Goal: Understand process/instructions: Learn about a topic

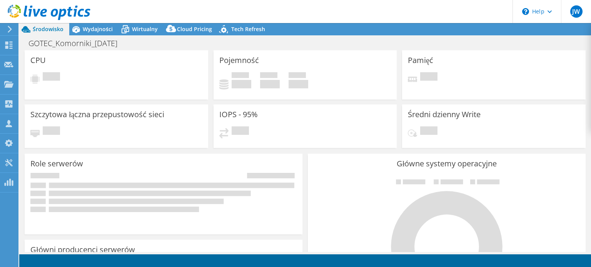
select select "EUFrankfurt"
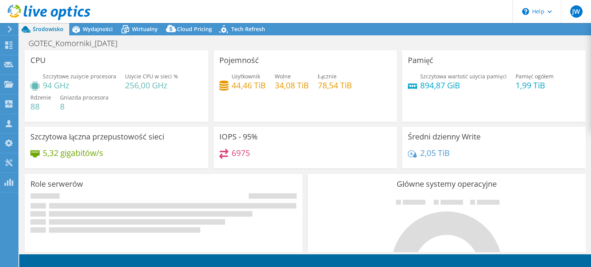
select select "EUR"
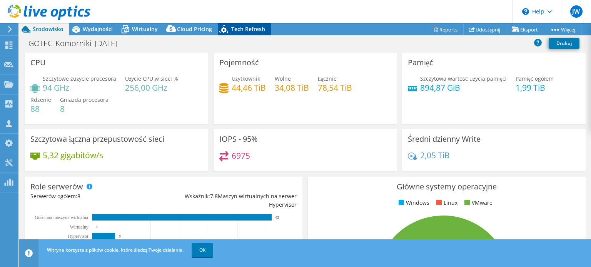
click at [243, 31] on span "Tech Refresh" at bounding box center [248, 28] width 34 height 7
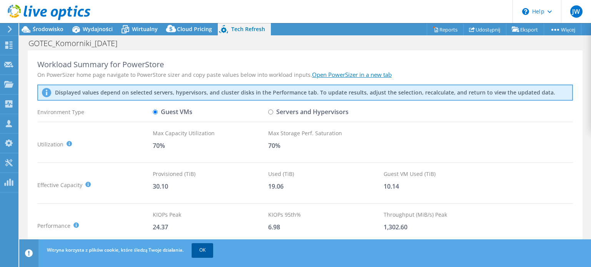
click at [204, 254] on link "OK" at bounding box center [203, 251] width 22 height 14
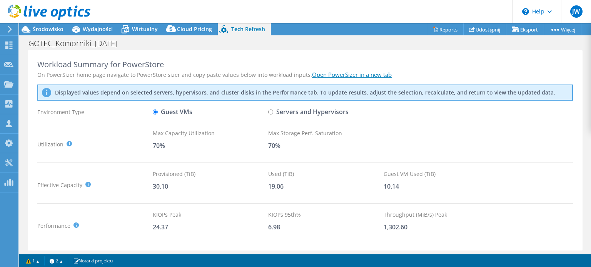
click at [197, 73] on div "On PowerSizer home page navigate to PowerStore sizer and copy paste values belo…" at bounding box center [305, 75] width 536 height 8
drag, startPoint x: 192, startPoint y: 73, endPoint x: 294, endPoint y: 71, distance: 102.0
click at [294, 71] on div "On PowerSizer home page navigate to PowerStore sizer and copy paste values belo…" at bounding box center [305, 75] width 536 height 8
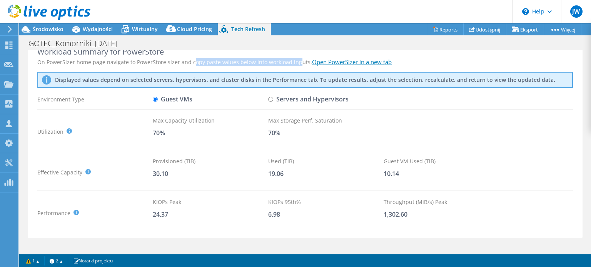
scroll to position [2, 0]
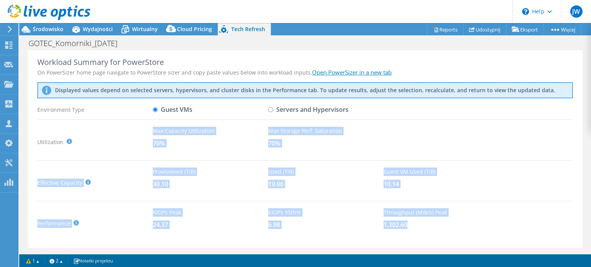
drag, startPoint x: 148, startPoint y: 138, endPoint x: 450, endPoint y: 229, distance: 315.7
click at [450, 229] on div "Workload Summary for PowerStore On PowerSizer home page navigate to PowerStore …" at bounding box center [305, 148] width 555 height 201
click at [426, 233] on div "Throughput (MiB/s) Peak 1,302.60" at bounding box center [441, 224] width 115 height 30
click at [186, 184] on div "30.10" at bounding box center [210, 184] width 115 height 8
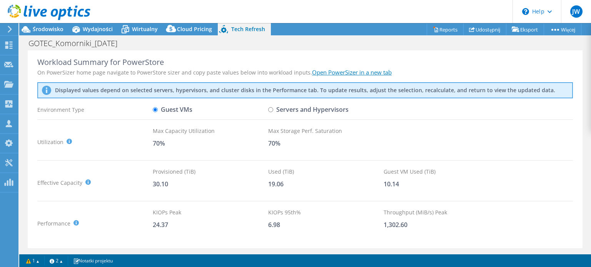
click at [139, 137] on div "Utilization It is generally recommended to leave around a 30% buffer for storag…" at bounding box center [94, 142] width 115 height 30
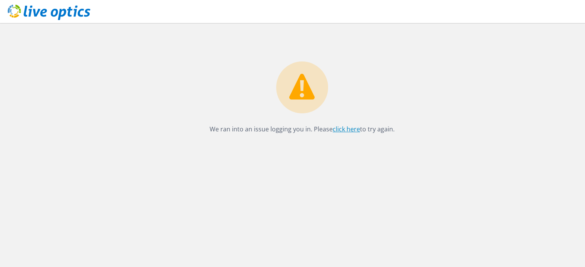
click at [346, 131] on link "click here" at bounding box center [346, 129] width 27 height 8
